Goal: Information Seeking & Learning: Learn about a topic

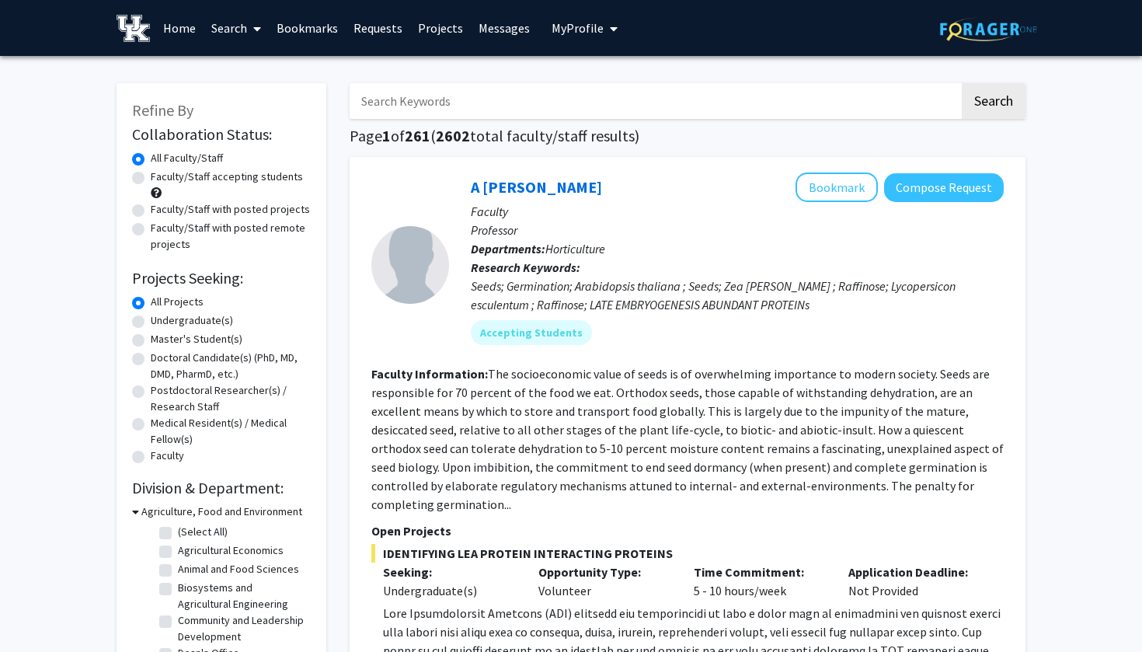
click at [427, 99] on input "Search Keywords" at bounding box center [655, 101] width 610 height 36
click at [151, 319] on label "Undergraduate(s)" at bounding box center [192, 320] width 82 height 16
click at [151, 319] on input "Undergraduate(s)" at bounding box center [156, 317] width 10 height 10
radio input "true"
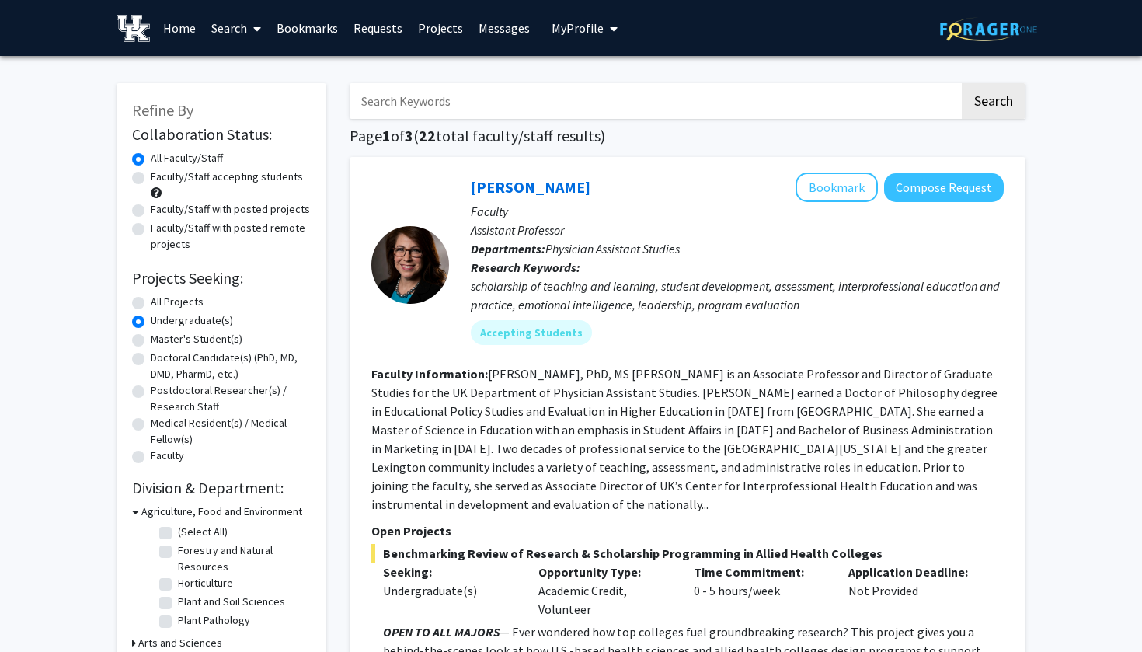
click at [485, 101] on input "Search Keywords" at bounding box center [655, 101] width 610 height 36
type input "[PERSON_NAME]"
click at [993, 103] on button "Search" at bounding box center [994, 101] width 64 height 36
radio input "true"
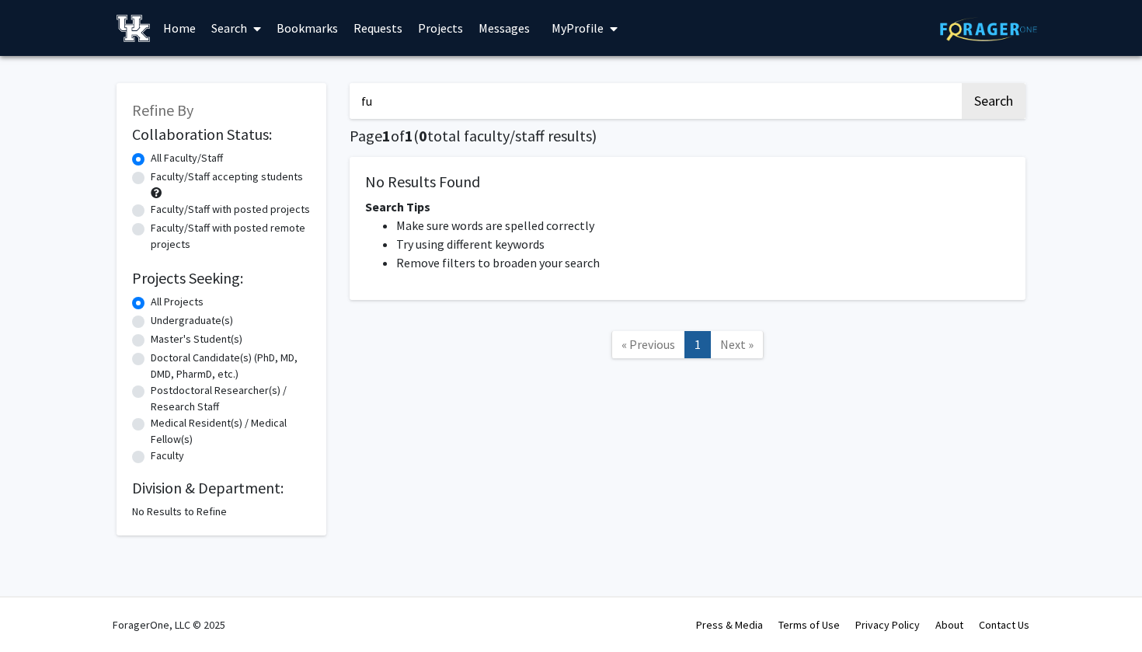
type input "f"
click at [385, 304] on div "Search Page 1 of 1 ( 0 total faculty/staff results) No Results Found Search Tip…" at bounding box center [687, 302] width 699 height 468
click at [173, 321] on label "Undergraduate(s)" at bounding box center [192, 320] width 82 height 16
click at [161, 321] on input "Undergraduate(s)" at bounding box center [156, 317] width 10 height 10
radio input "true"
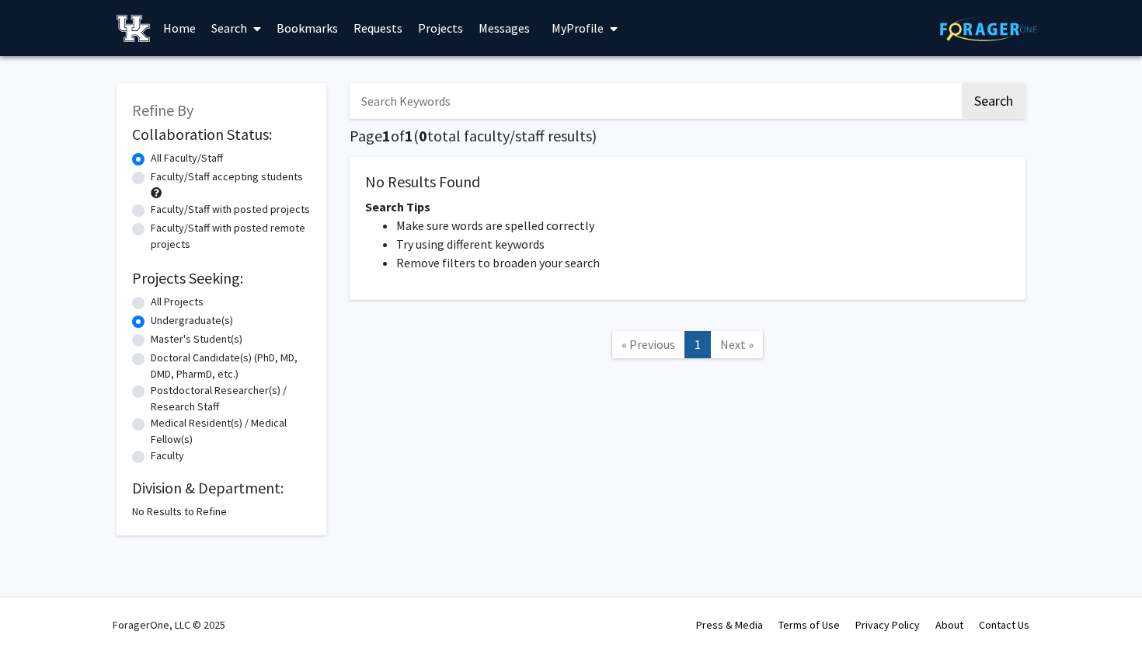
click at [392, 89] on input "Search Keywords" at bounding box center [655, 101] width 610 height 36
type input "AI"
click at [993, 103] on button "Search" at bounding box center [994, 101] width 64 height 36
radio input "true"
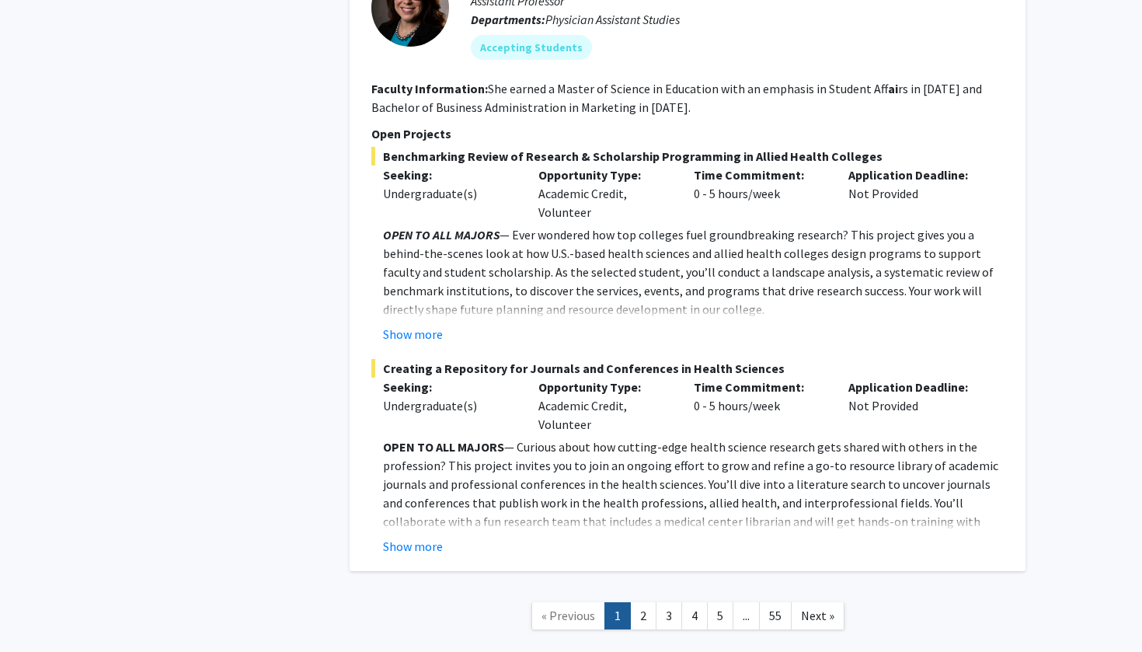
scroll to position [4382, 0]
click at [648, 587] on nav "« Previous 1 2 3 4 5 ... 55 Next »" at bounding box center [688, 618] width 676 height 63
click at [648, 603] on link "2" at bounding box center [643, 616] width 26 height 27
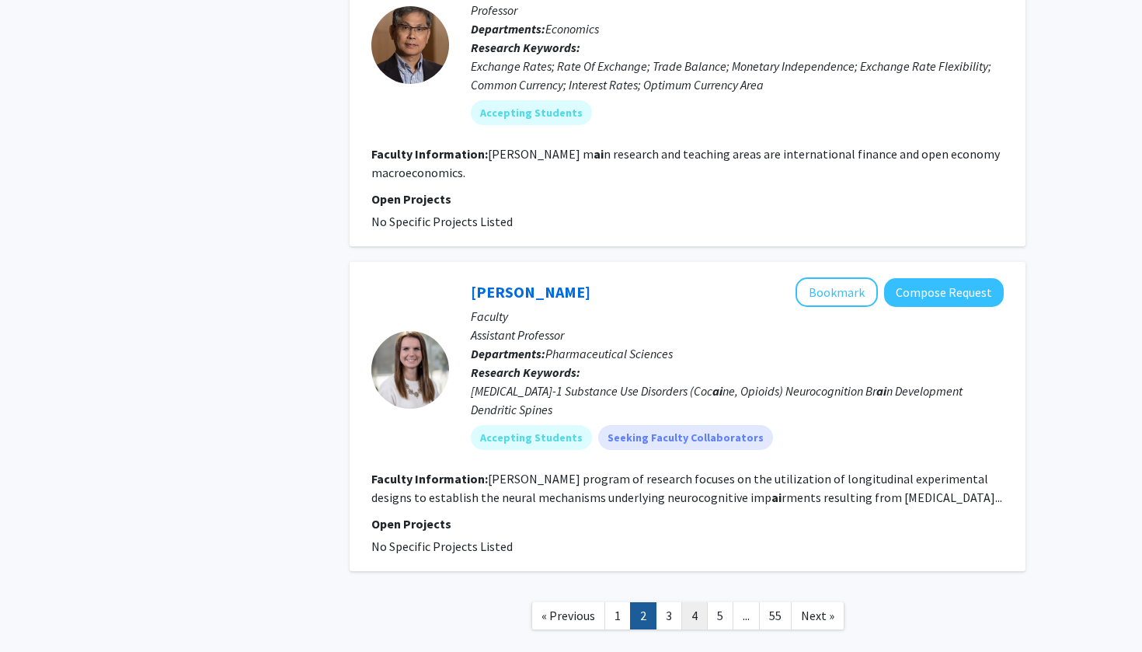
scroll to position [3271, 0]
click at [668, 603] on link "3" at bounding box center [669, 616] width 26 height 27
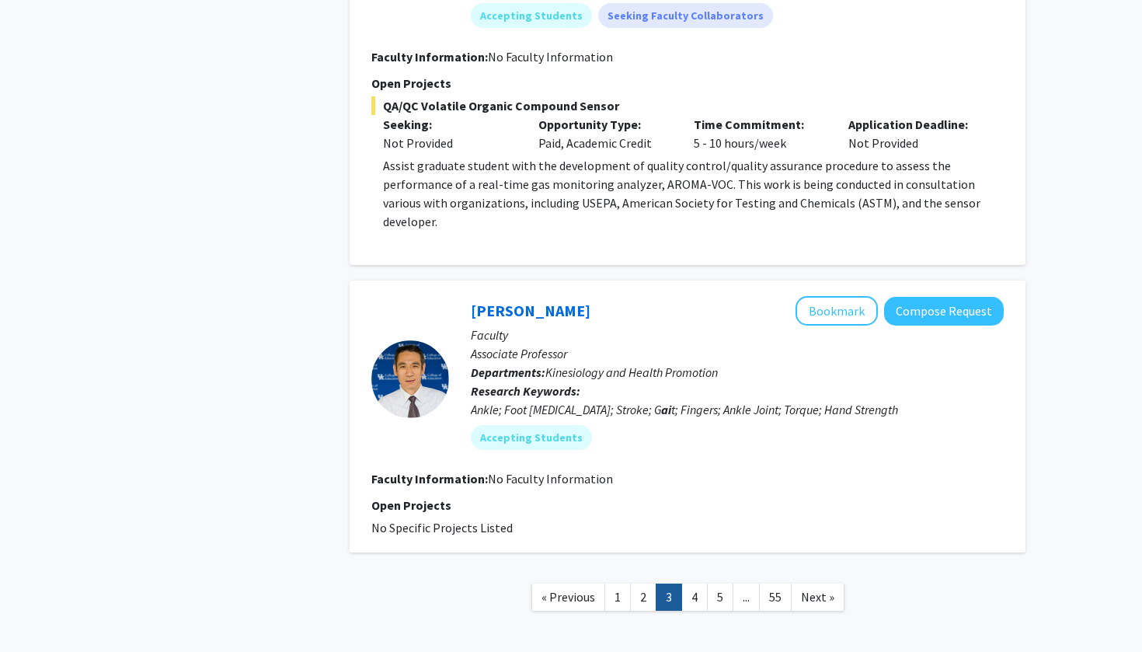
scroll to position [3018, 0]
click at [694, 584] on link "4" at bounding box center [694, 597] width 26 height 27
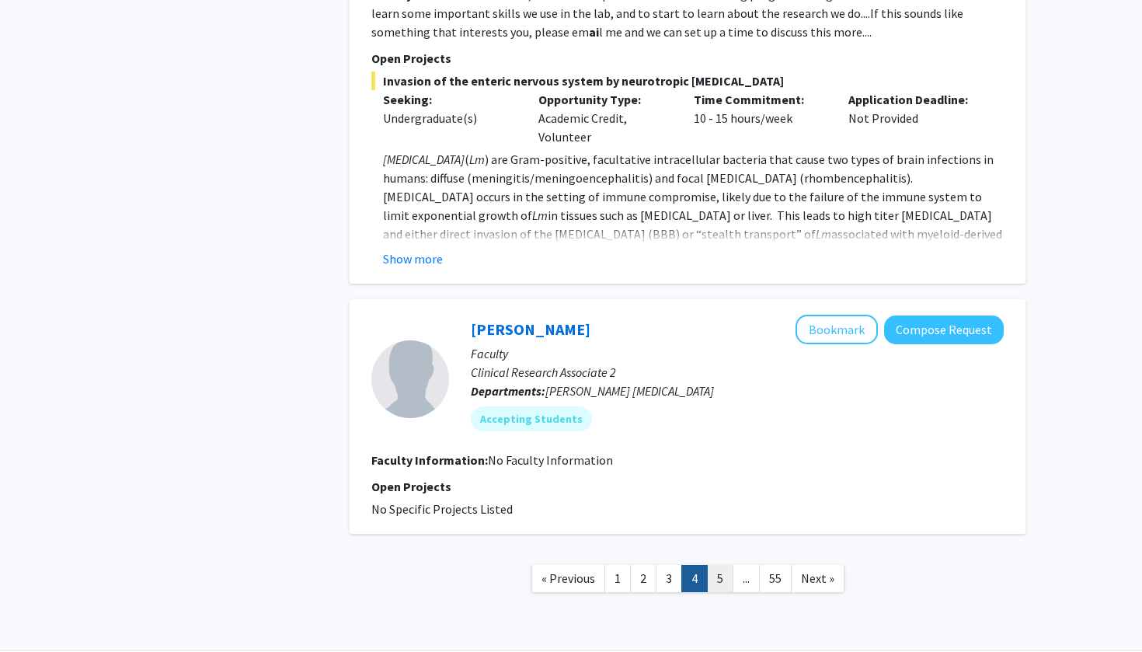
scroll to position [3526, 0]
click at [729, 566] on link "5" at bounding box center [720, 579] width 26 height 27
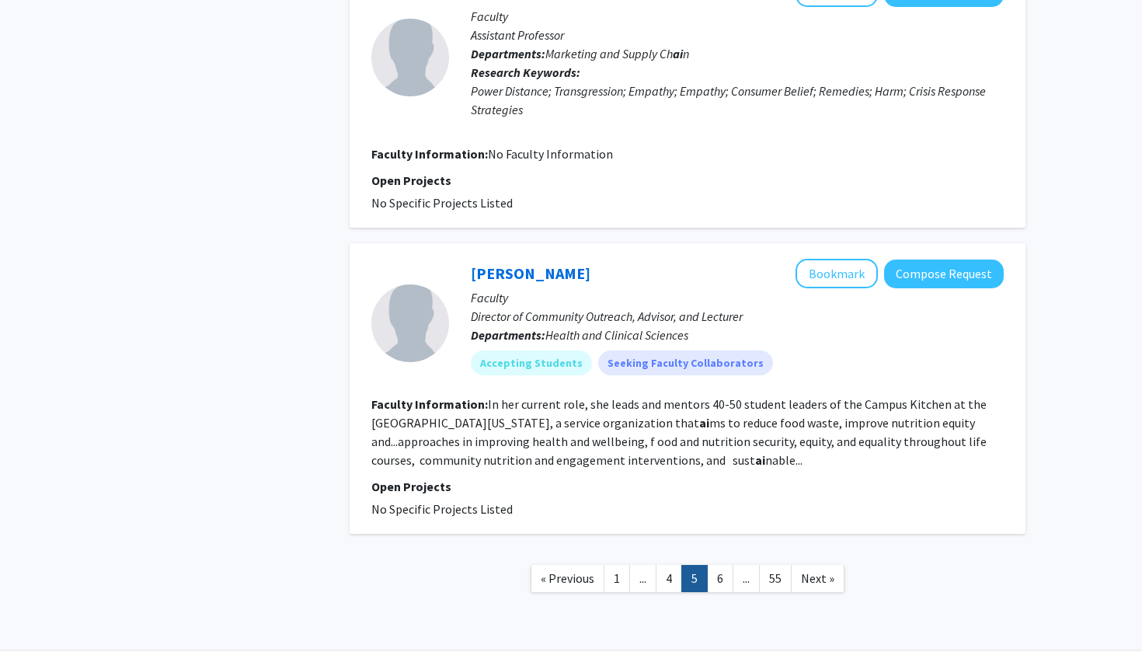
scroll to position [2968, 0]
click at [717, 566] on link "6" at bounding box center [720, 579] width 26 height 27
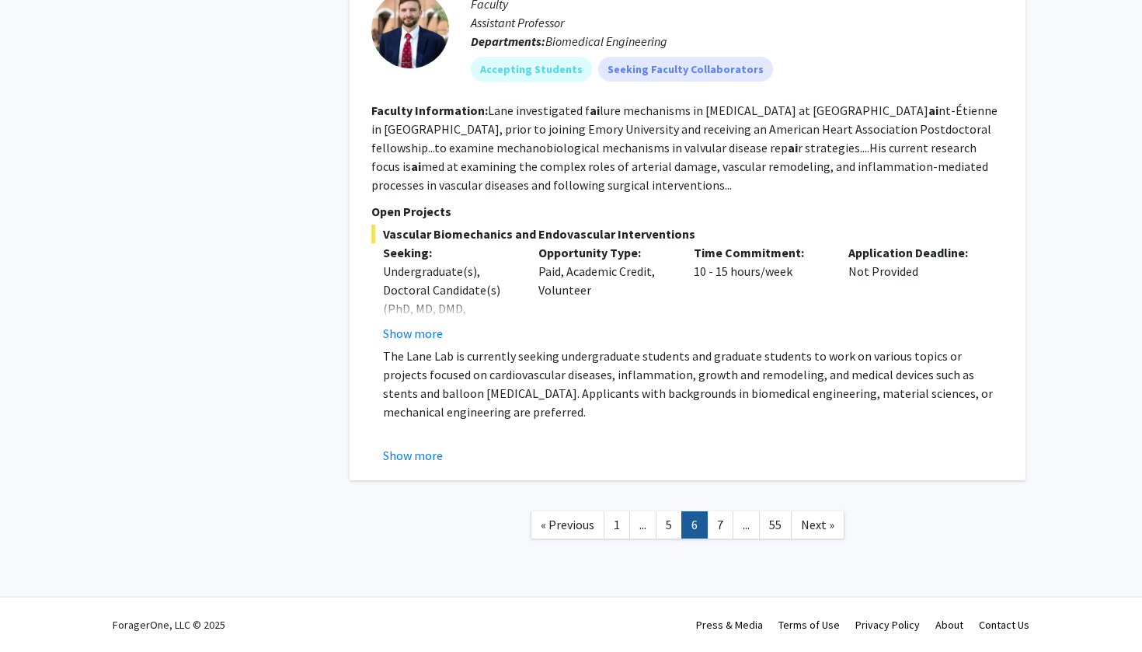
scroll to position [3020, 0]
click at [718, 525] on link "7" at bounding box center [720, 524] width 26 height 27
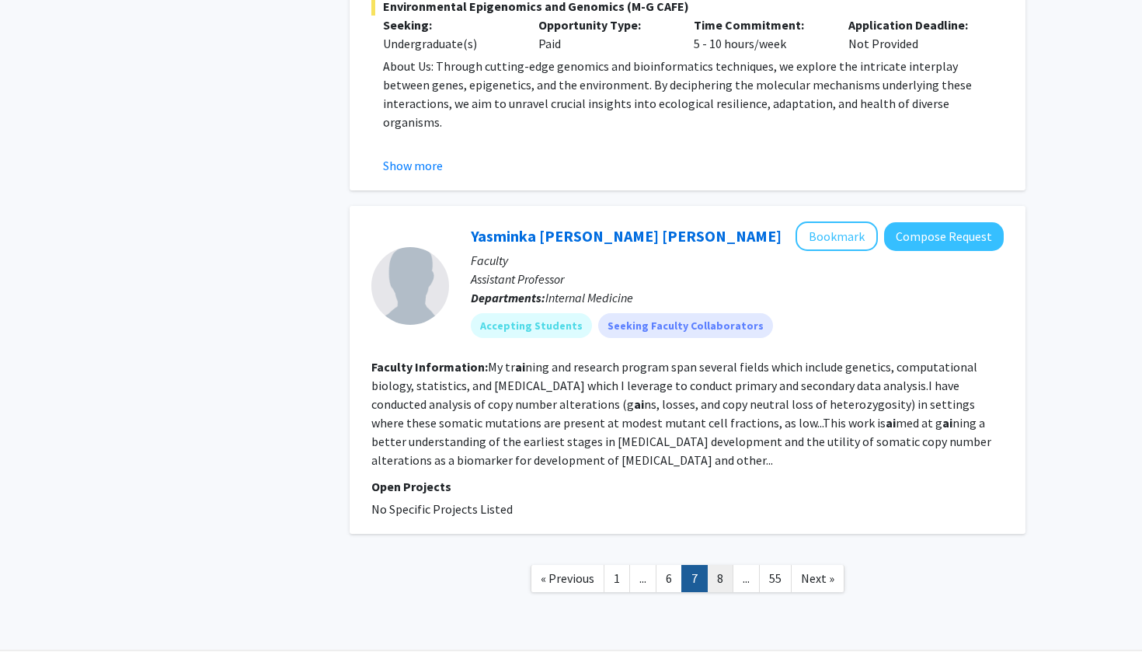
scroll to position [3377, 0]
click at [714, 566] on link "8" at bounding box center [720, 579] width 26 height 27
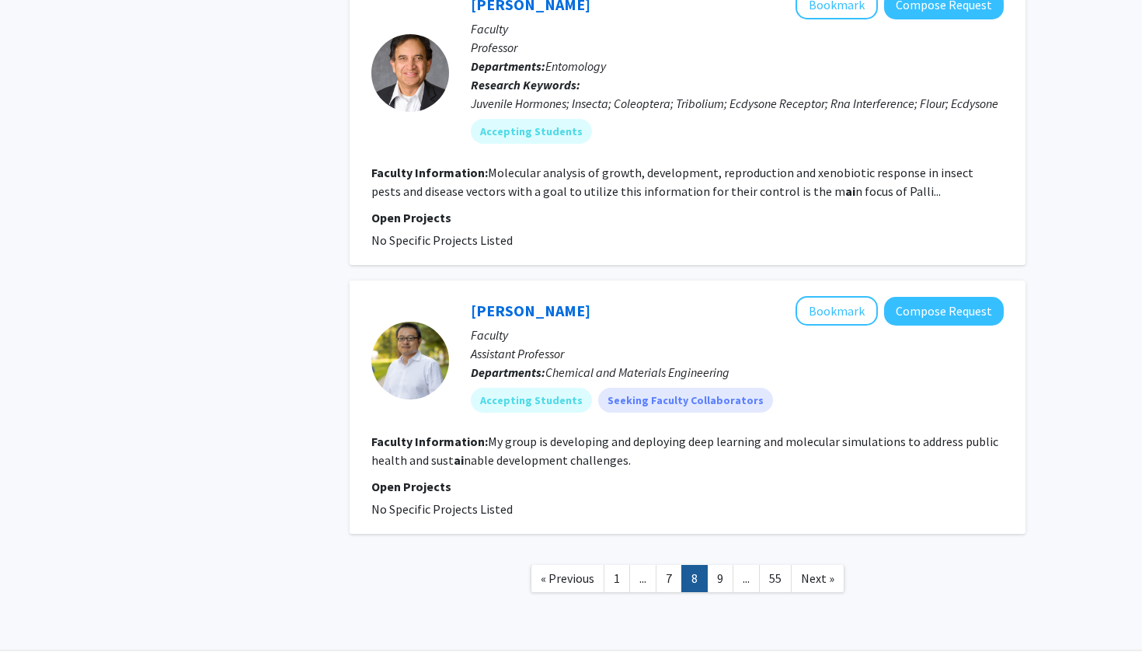
scroll to position [3623, 0]
click at [725, 566] on link "9" at bounding box center [720, 579] width 26 height 27
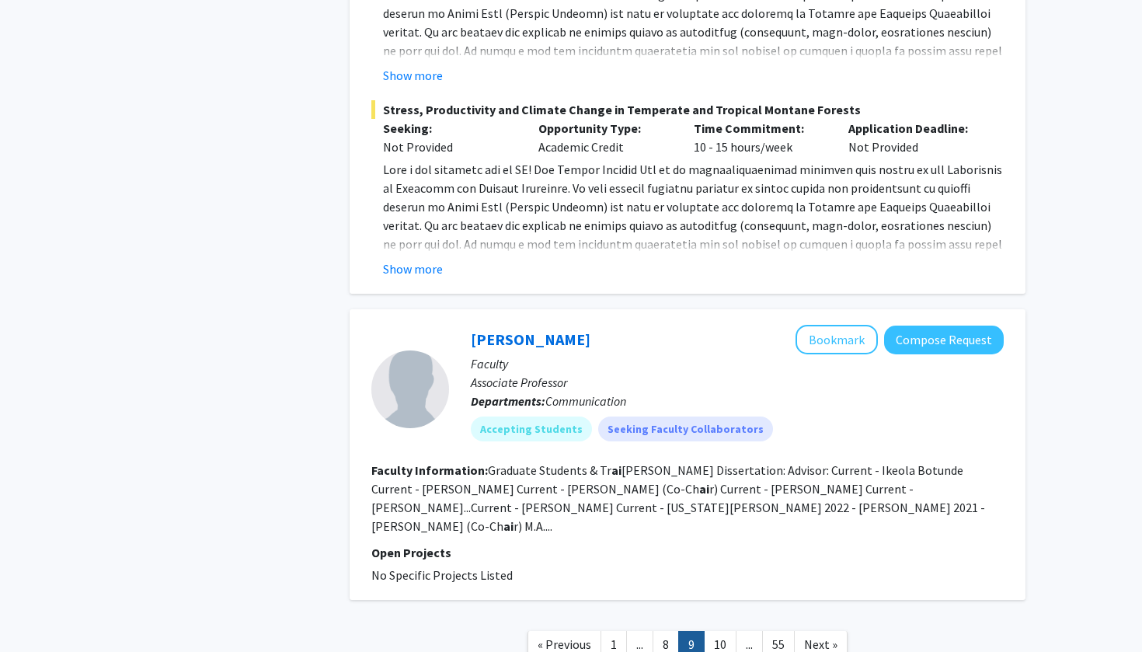
scroll to position [3459, 0]
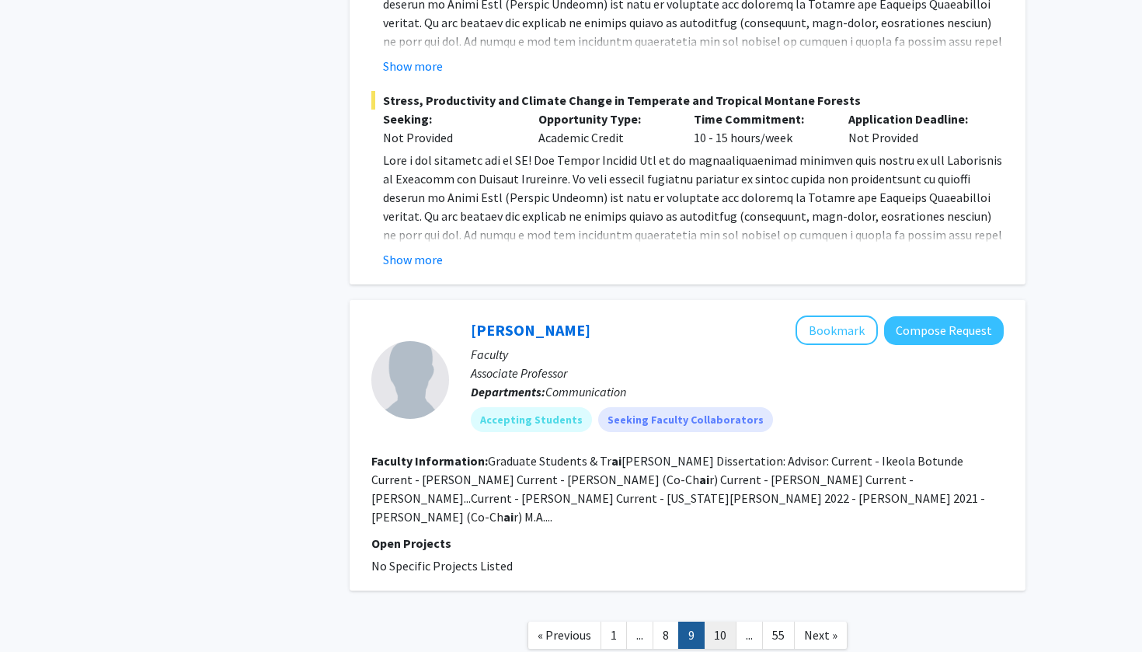
click at [716, 622] on link "10" at bounding box center [720, 635] width 33 height 27
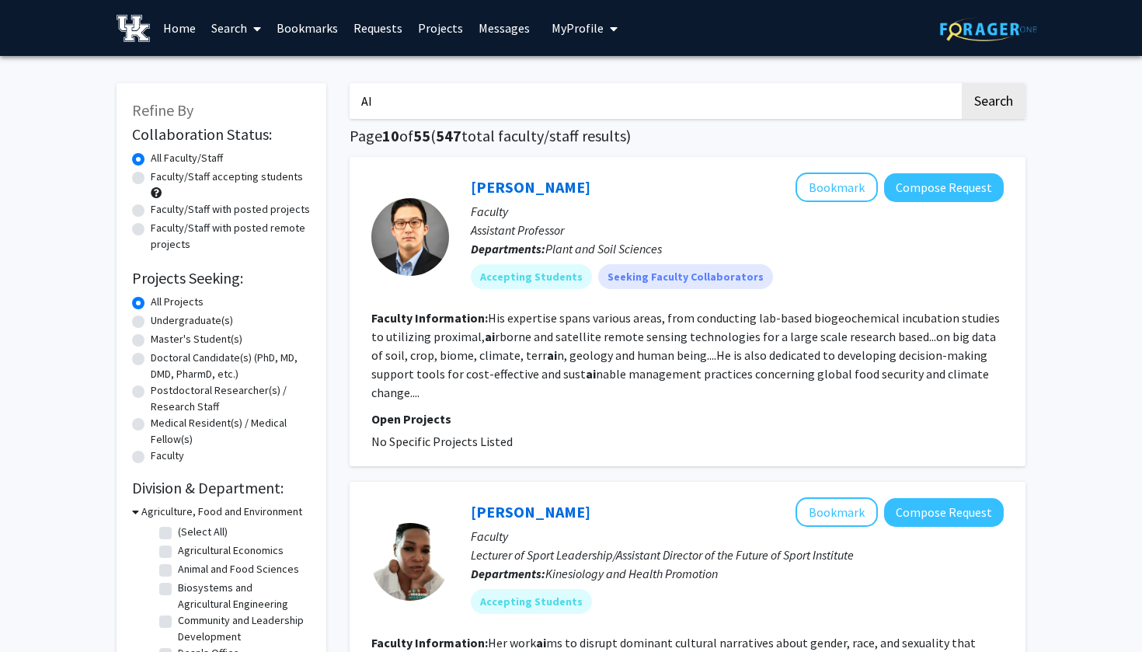
click at [157, 326] on label "Undergraduate(s)" at bounding box center [192, 320] width 82 height 16
click at [157, 322] on input "Undergraduate(s)" at bounding box center [156, 317] width 10 height 10
radio input "true"
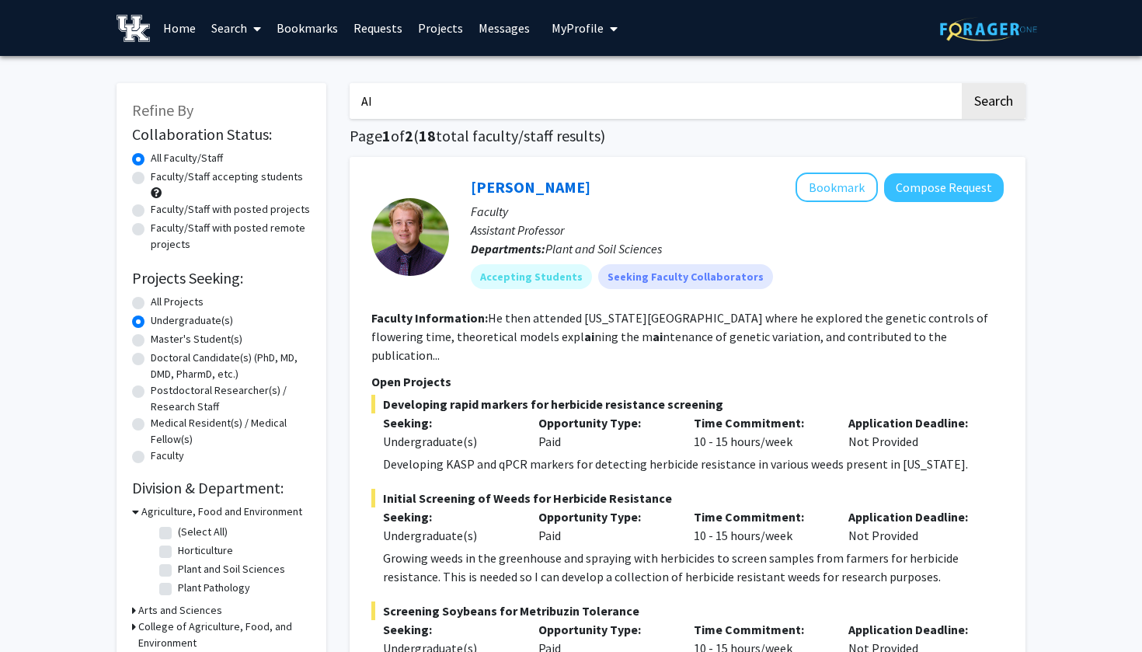
click at [428, 110] on input "AI" at bounding box center [655, 101] width 610 height 36
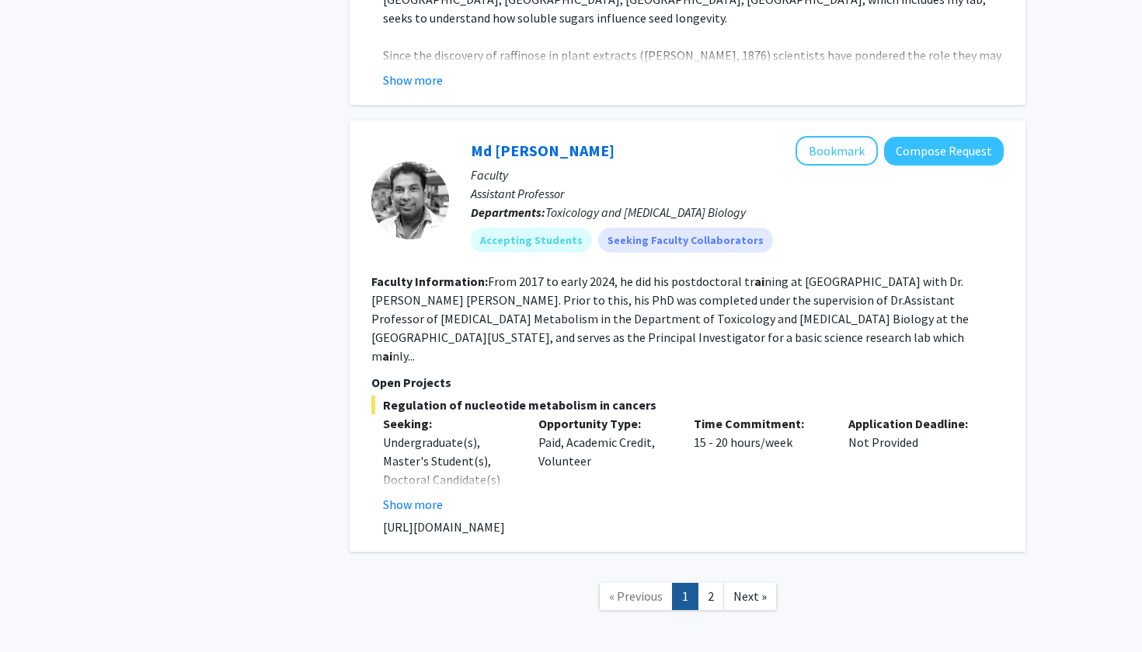
scroll to position [5672, 0]
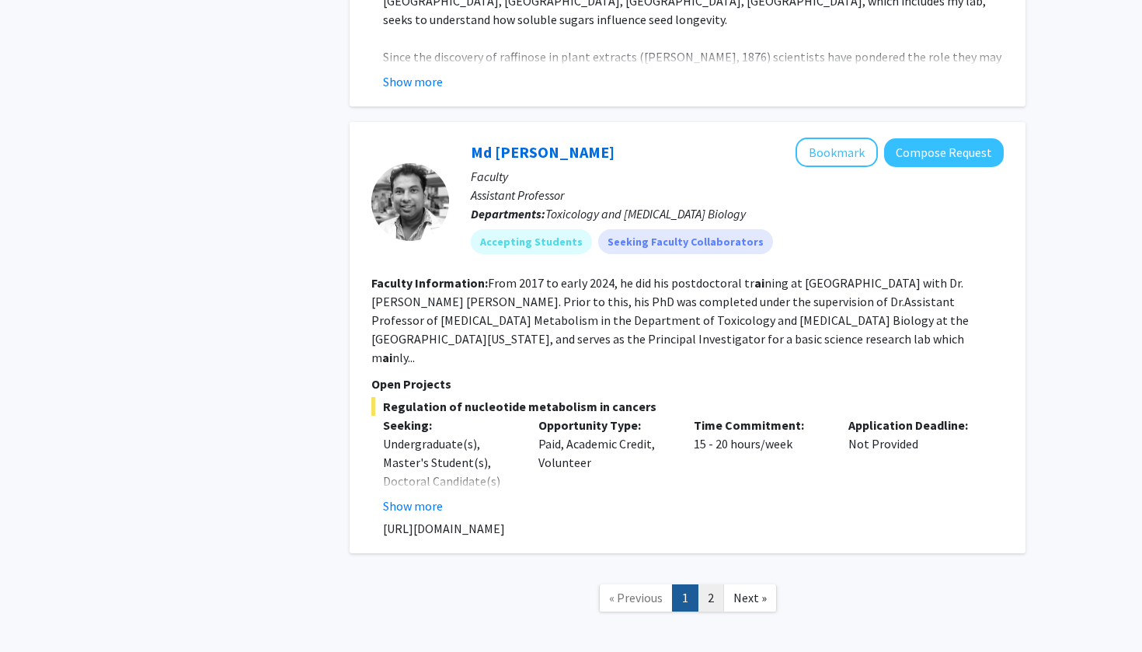
click at [712, 584] on link "2" at bounding box center [711, 597] width 26 height 27
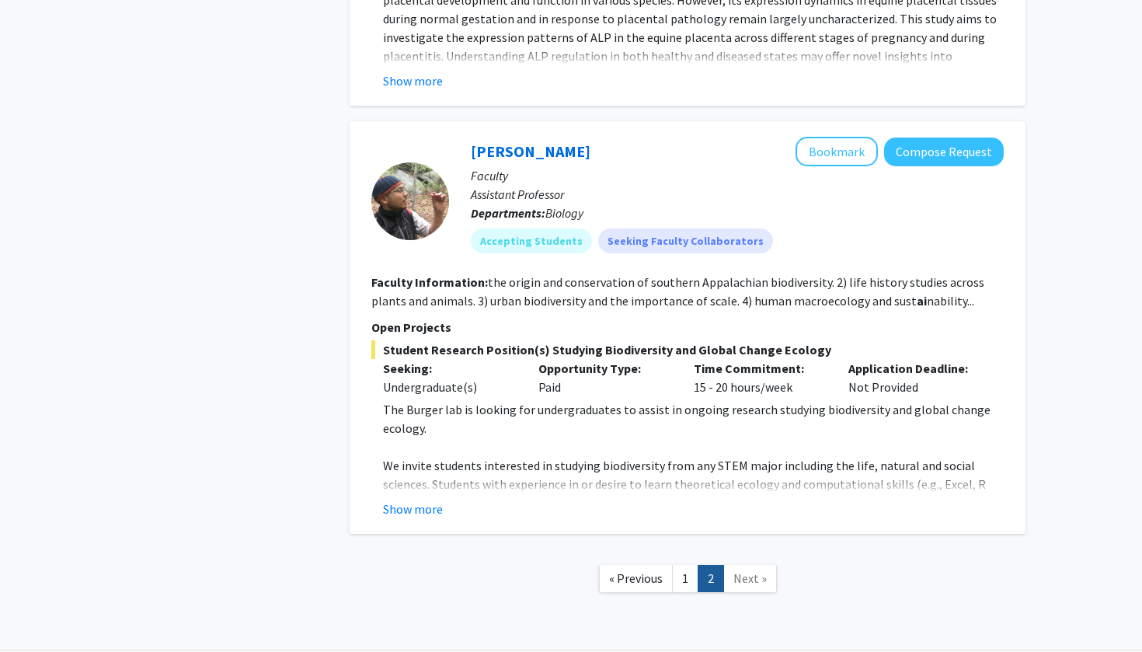
scroll to position [4004, 0]
click at [746, 571] on span "Next »" at bounding box center [750, 579] width 33 height 16
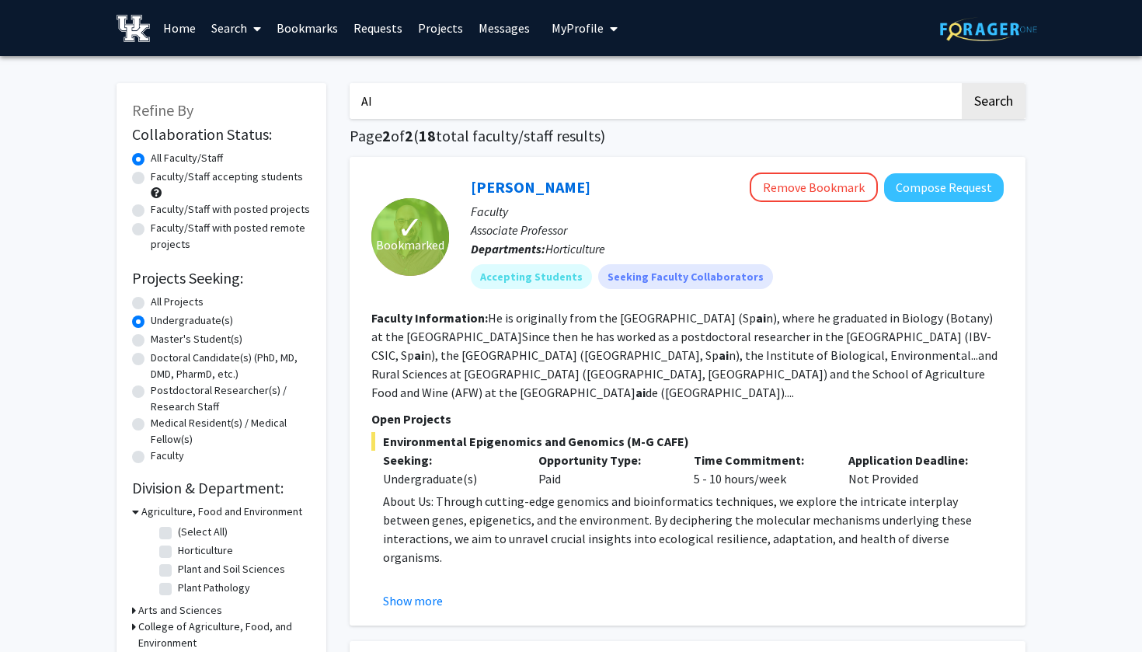
scroll to position [0, 0]
click at [419, 110] on input "AI" at bounding box center [655, 101] width 610 height 36
type input "A"
type input "machine learning"
click at [993, 103] on button "Search" at bounding box center [994, 101] width 64 height 36
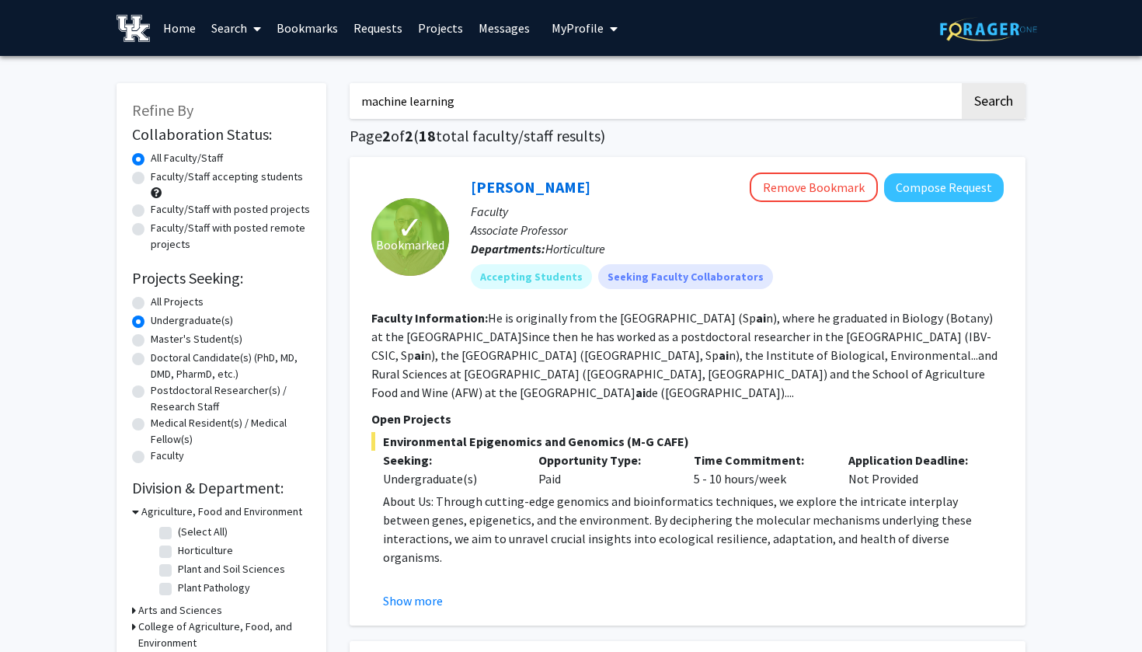
radio input "true"
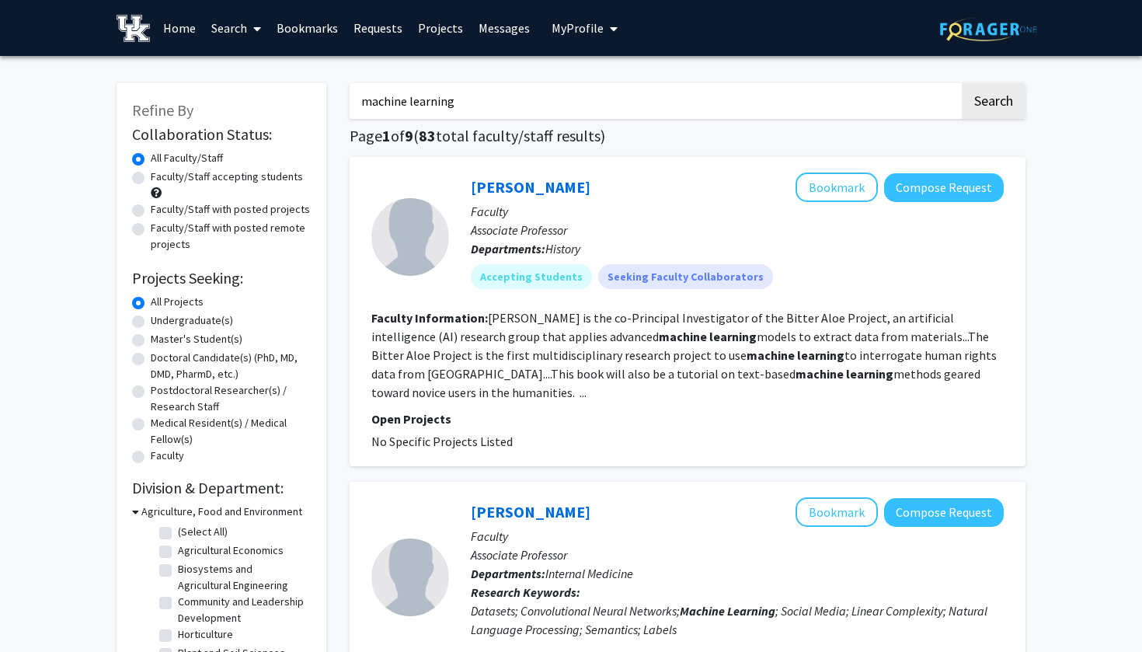
click at [200, 327] on label "Undergraduate(s)" at bounding box center [192, 320] width 82 height 16
click at [161, 322] on input "Undergraduate(s)" at bounding box center [156, 317] width 10 height 10
radio input "true"
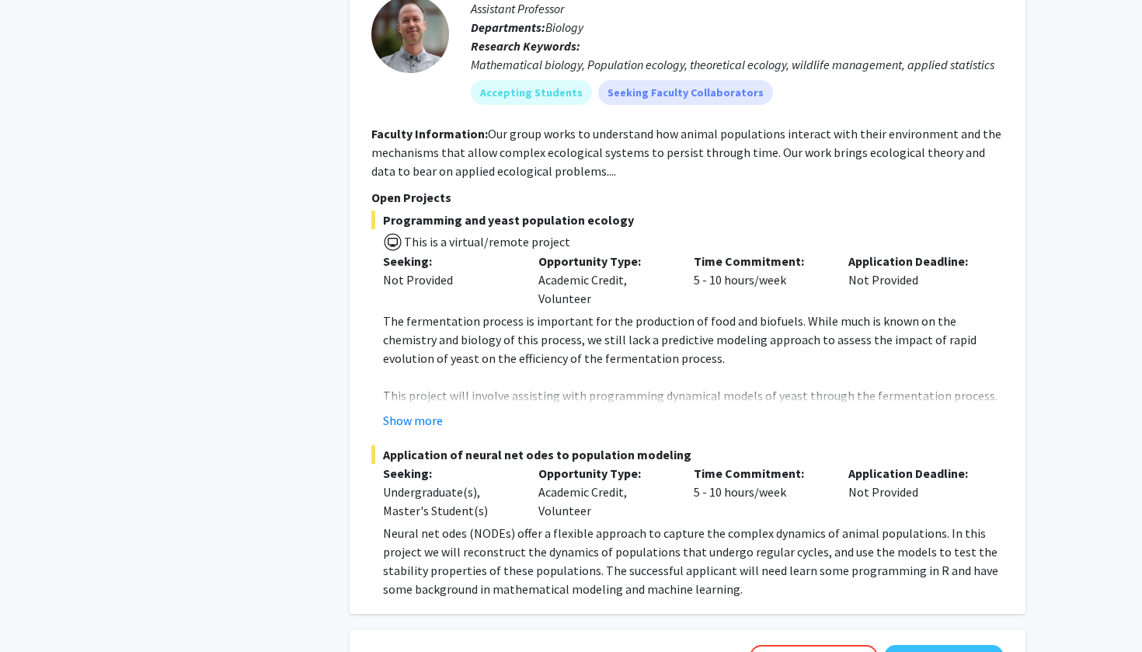
scroll to position [910, 0]
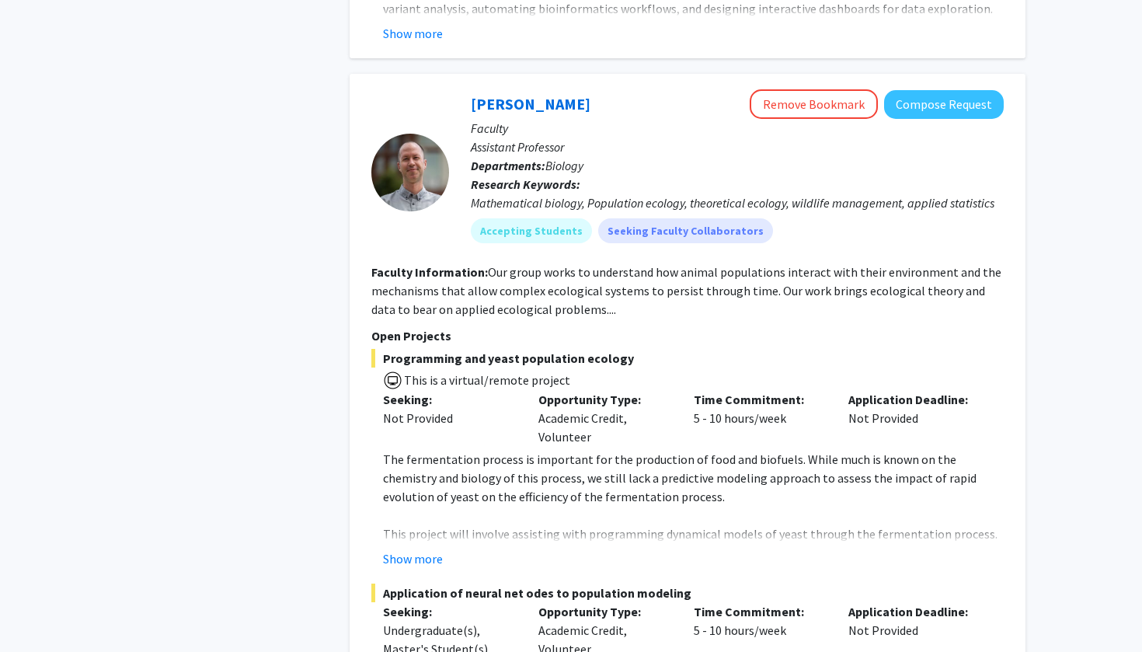
click at [413, 171] on div at bounding box center [410, 173] width 78 height 78
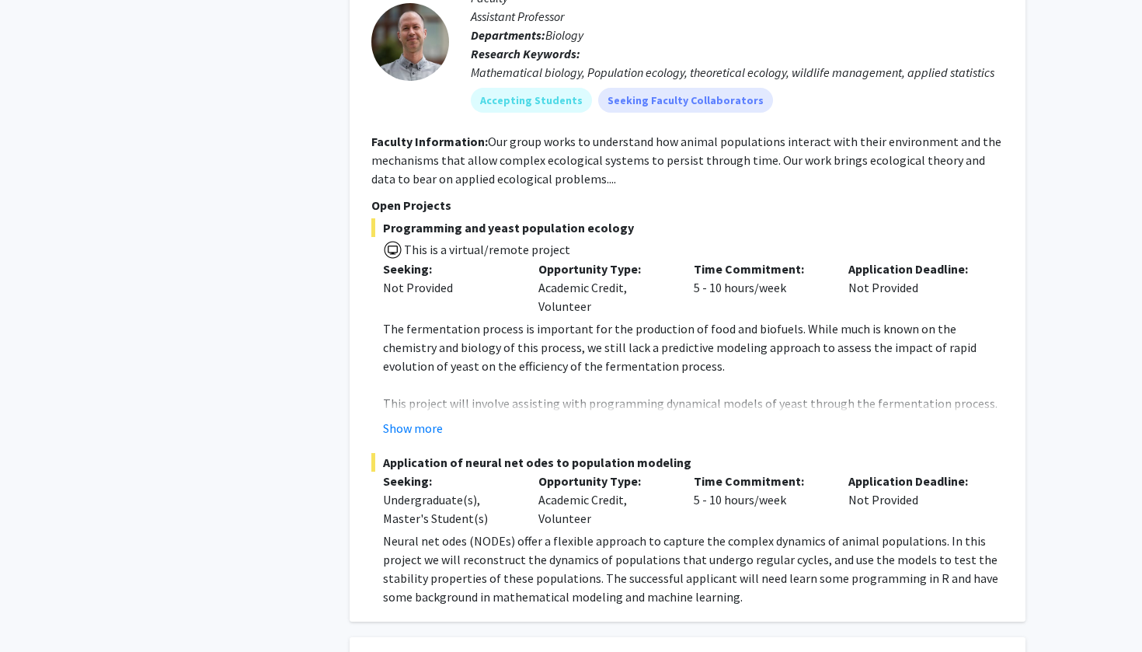
scroll to position [1040, 0]
